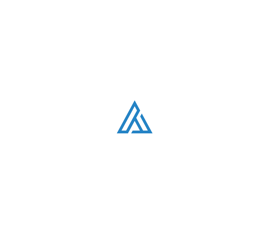
scroll to position [1592, 0]
